Goal: Transaction & Acquisition: Purchase product/service

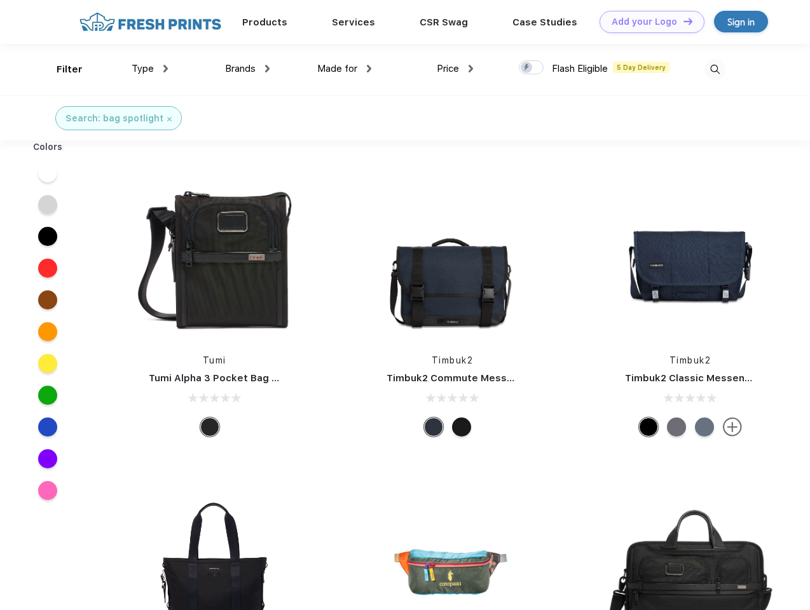
scroll to position [1, 0]
click at [647, 22] on link "Add your Logo Design Tool" at bounding box center [651, 22] width 105 height 22
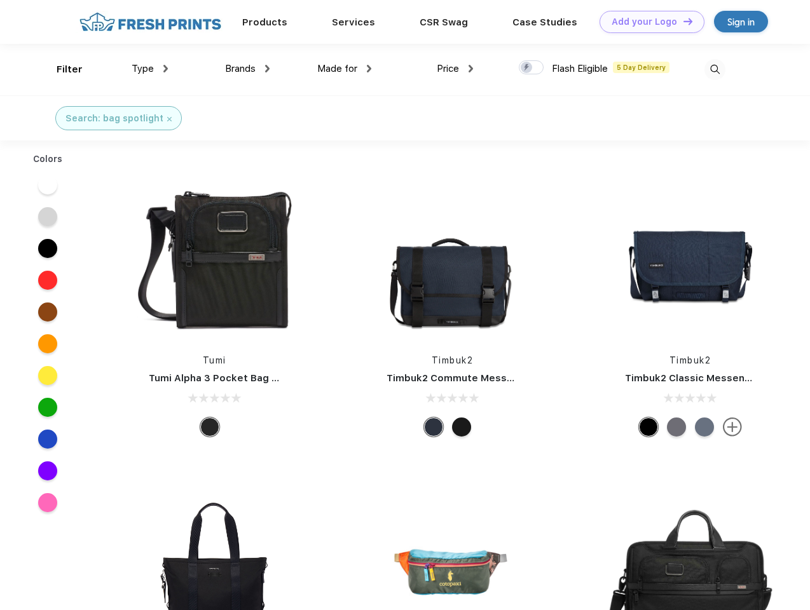
click at [0, 0] on div "Design Tool" at bounding box center [0, 0] width 0 height 0
click at [682, 21] on link "Add your Logo Design Tool" at bounding box center [651, 22] width 105 height 22
click at [61, 69] on div "Filter" at bounding box center [70, 69] width 26 height 15
click at [150, 69] on span "Type" at bounding box center [143, 68] width 22 height 11
click at [247, 69] on span "Brands" at bounding box center [240, 68] width 31 height 11
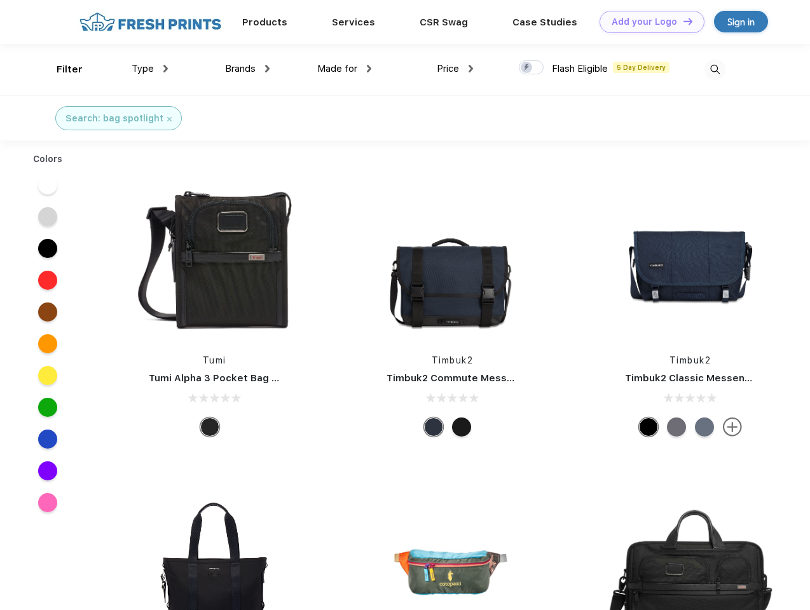
click at [344, 69] on span "Made for" at bounding box center [337, 68] width 40 height 11
click at [455, 69] on span "Price" at bounding box center [448, 68] width 22 height 11
click at [531, 68] on div at bounding box center [531, 67] width 25 height 14
click at [527, 68] on input "checkbox" at bounding box center [523, 64] width 8 height 8
click at [714, 69] on img at bounding box center [714, 69] width 21 height 21
